Goal: Transaction & Acquisition: Purchase product/service

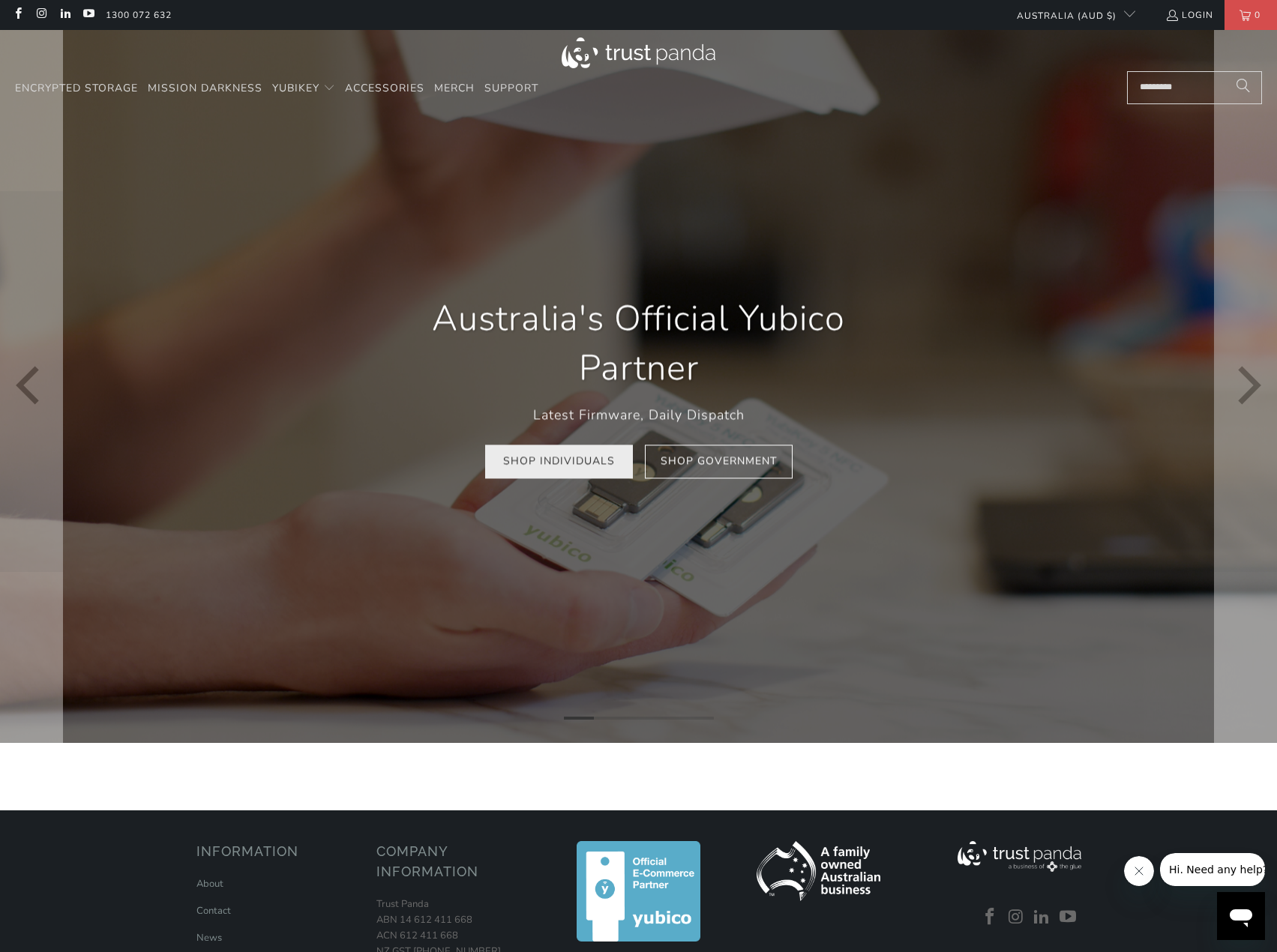
click at [586, 469] on link "Shop Individuals" at bounding box center [559, 461] width 148 height 33
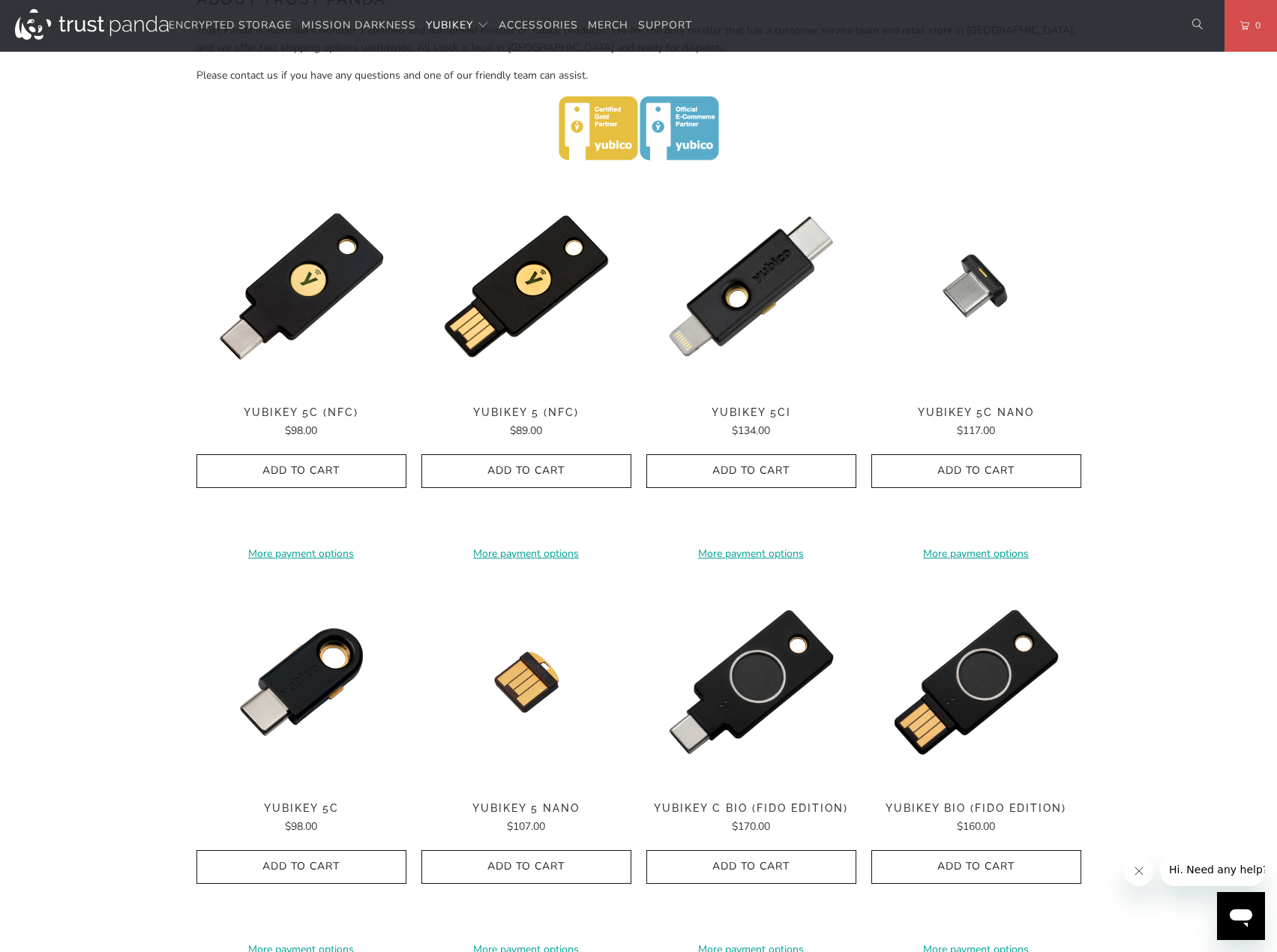
scroll to position [675, 0]
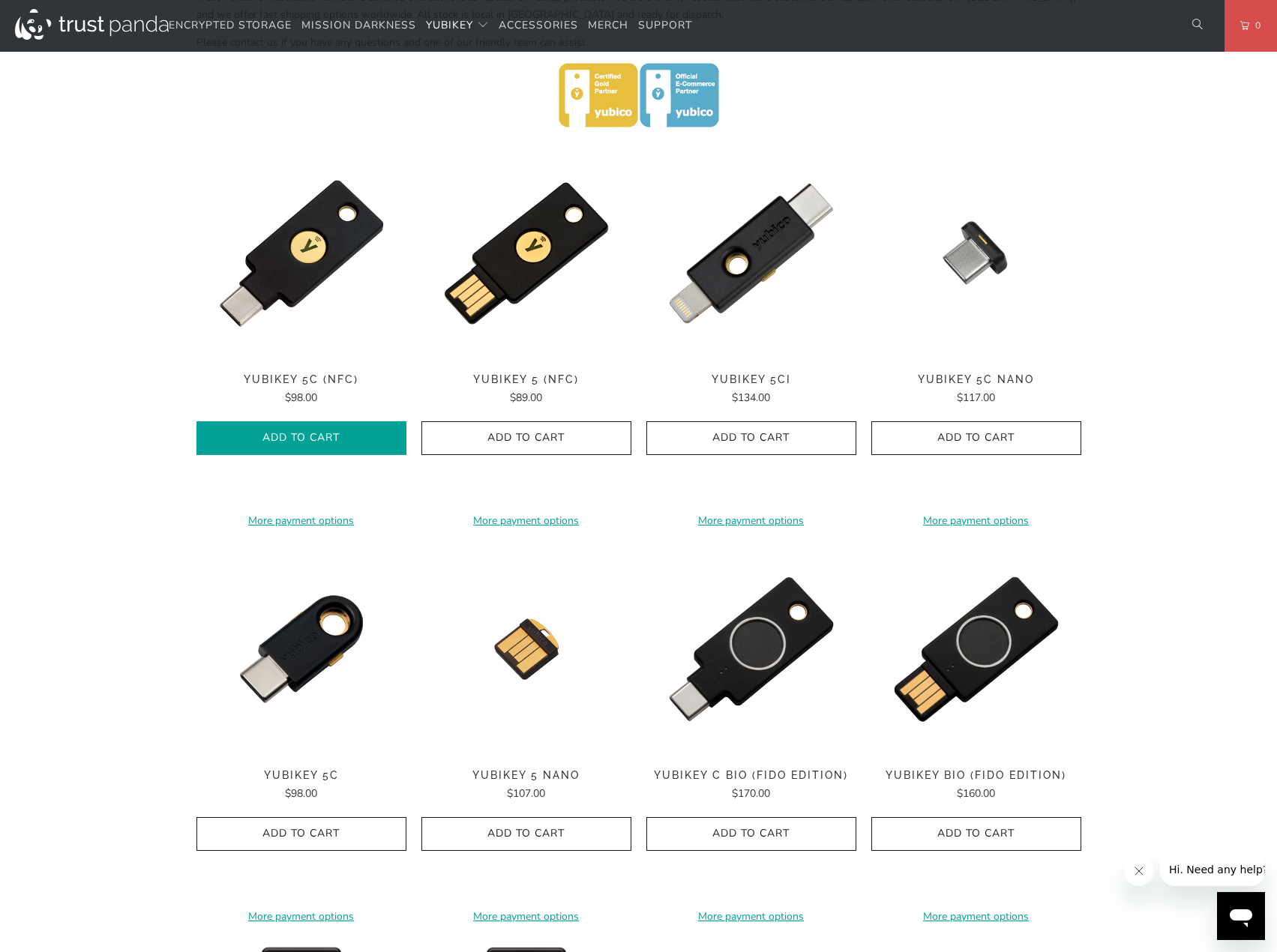
click at [337, 450] on button "Add to Cart" at bounding box center [301, 437] width 210 height 33
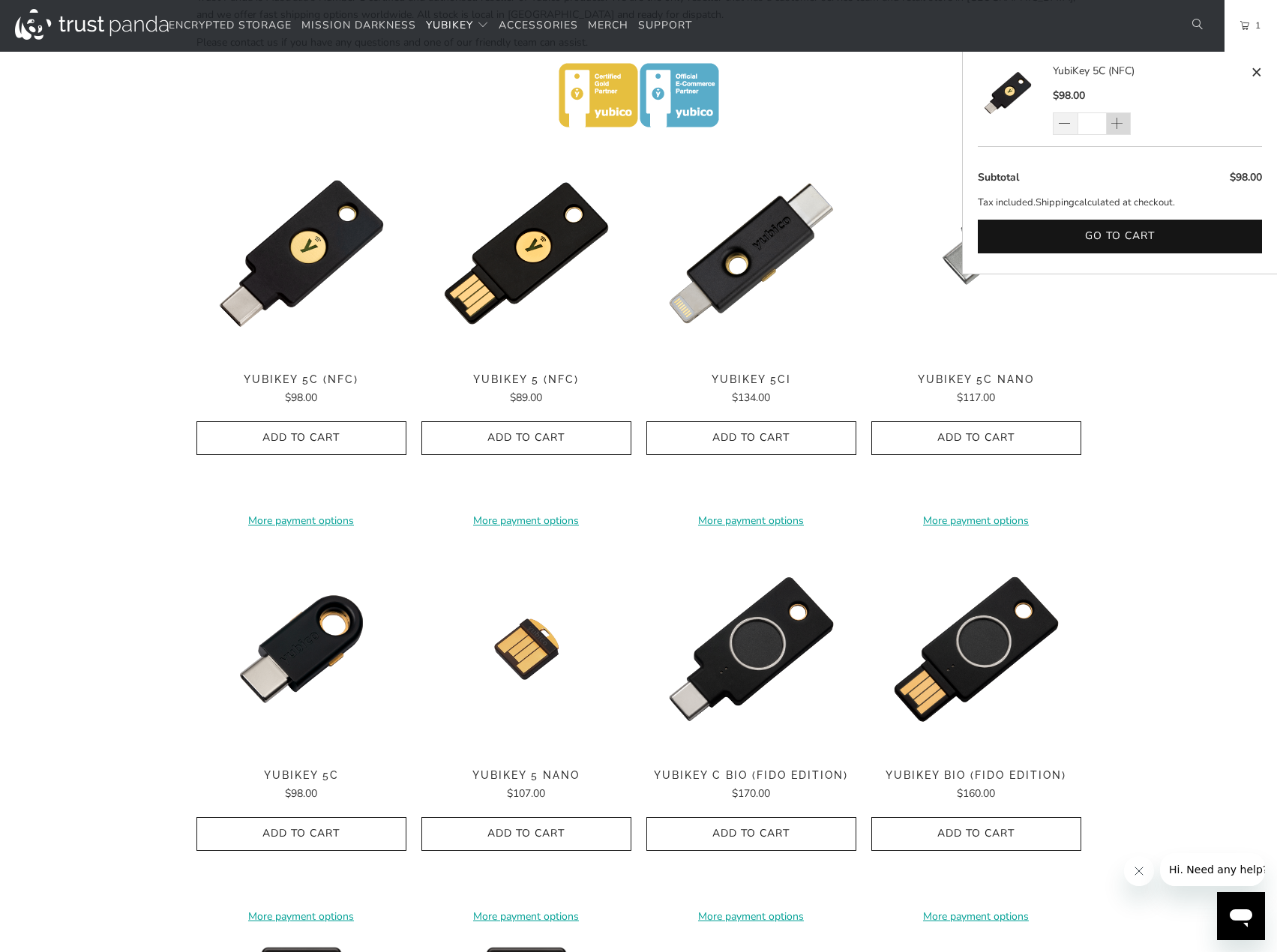
click at [1118, 116] on span at bounding box center [1119, 123] width 24 height 22
type input "*"
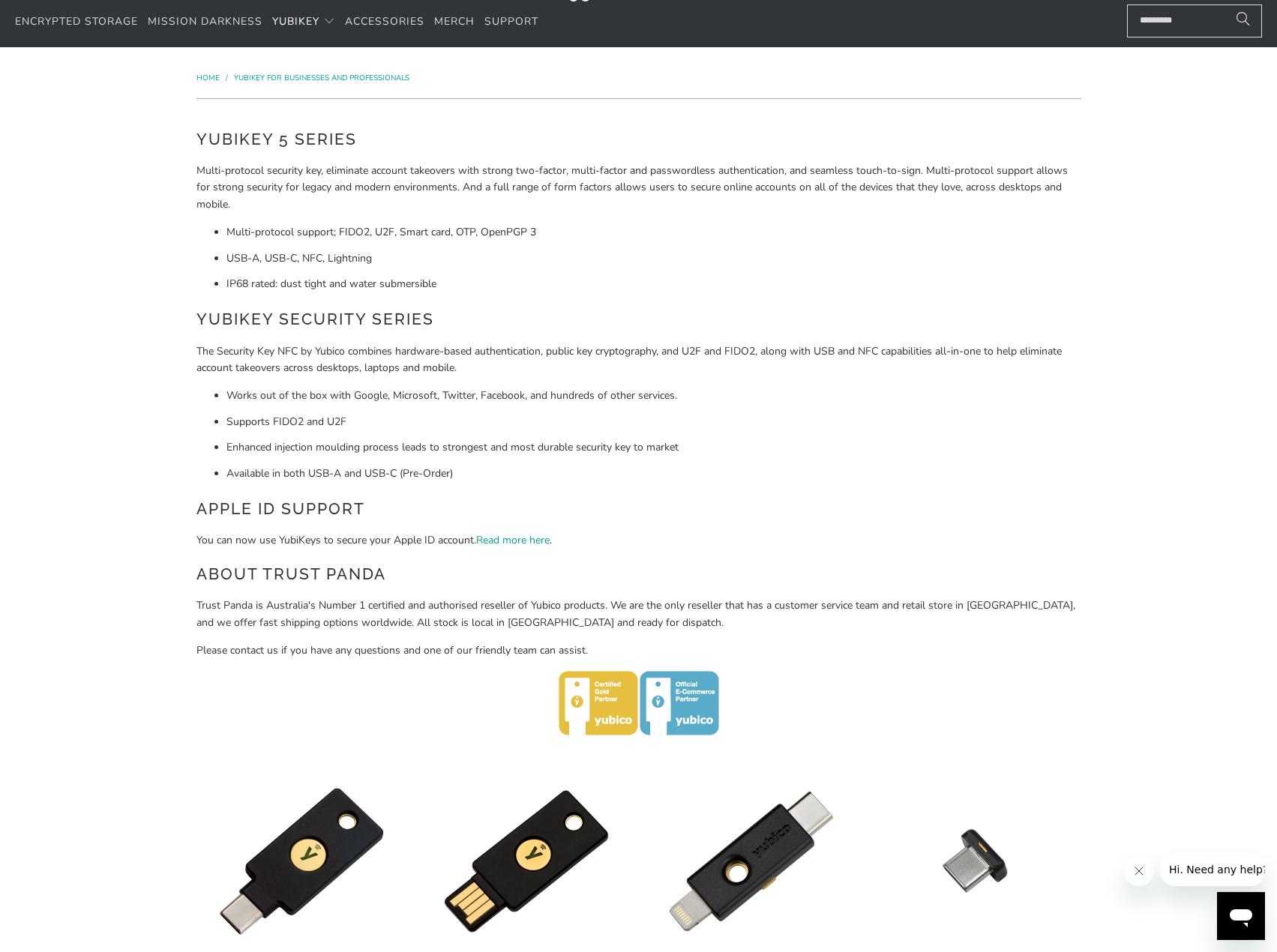
scroll to position [0, 0]
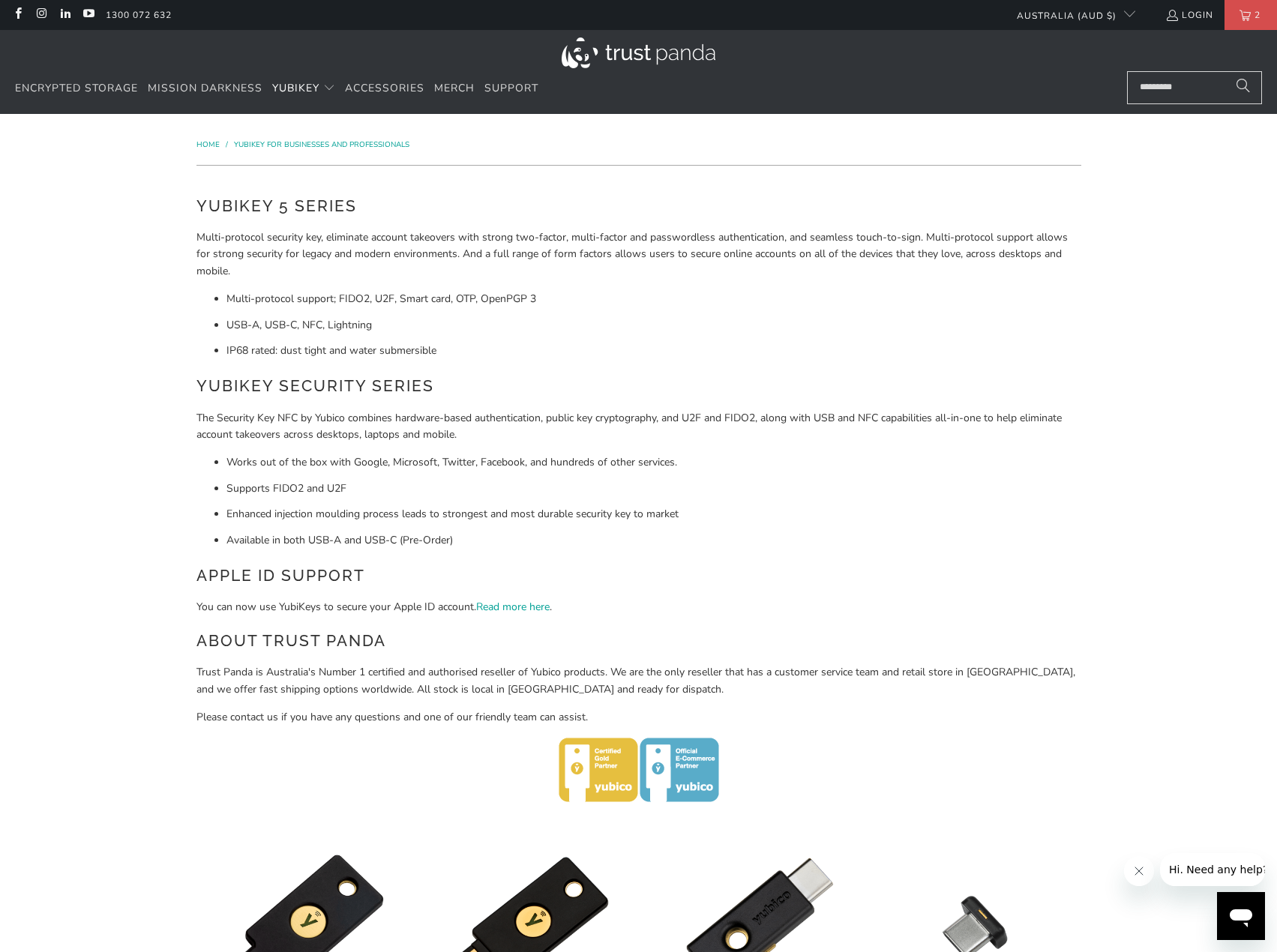
click at [1247, 8] on link "2" at bounding box center [1251, 14] width 52 height 30
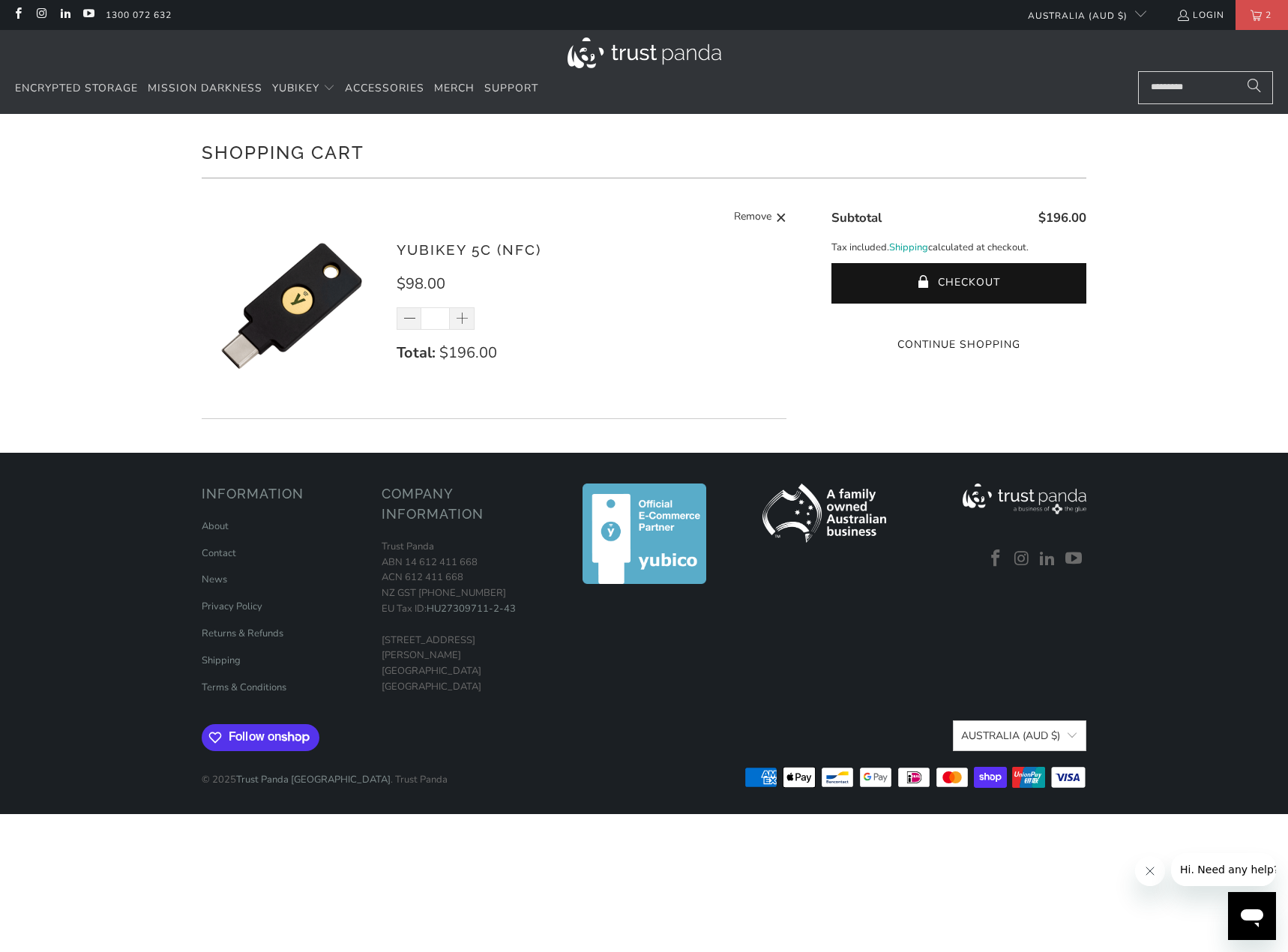
click at [956, 323] on shop-pay-wallet-button at bounding box center [957, 316] width 3 height 14
